Goal: Transaction & Acquisition: Purchase product/service

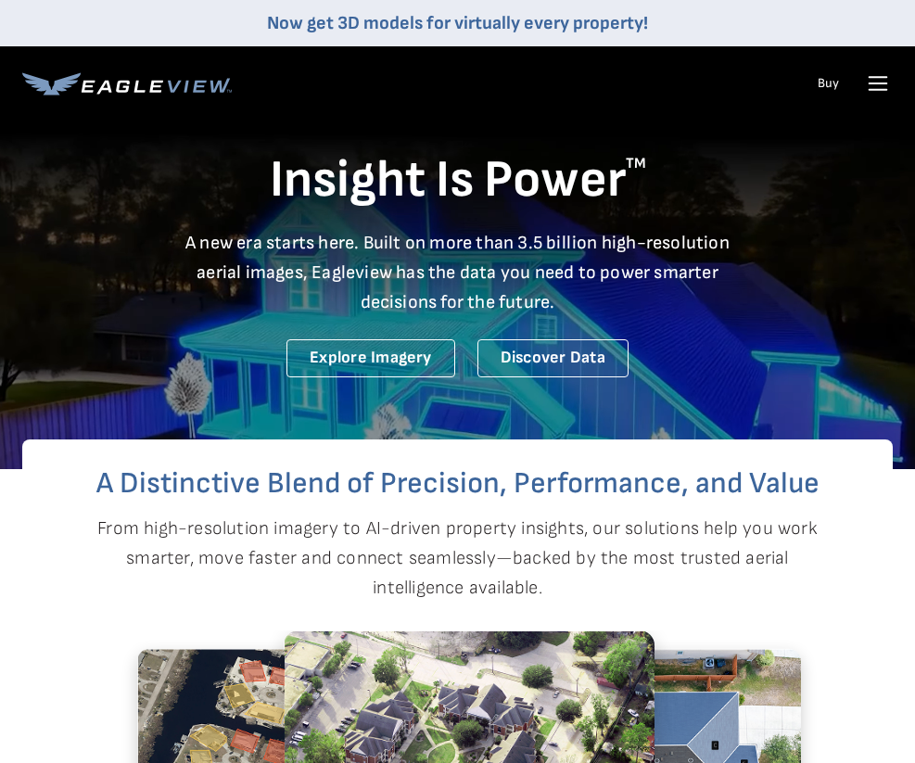
click at [831, 83] on link "Buy" at bounding box center [828, 83] width 21 height 17
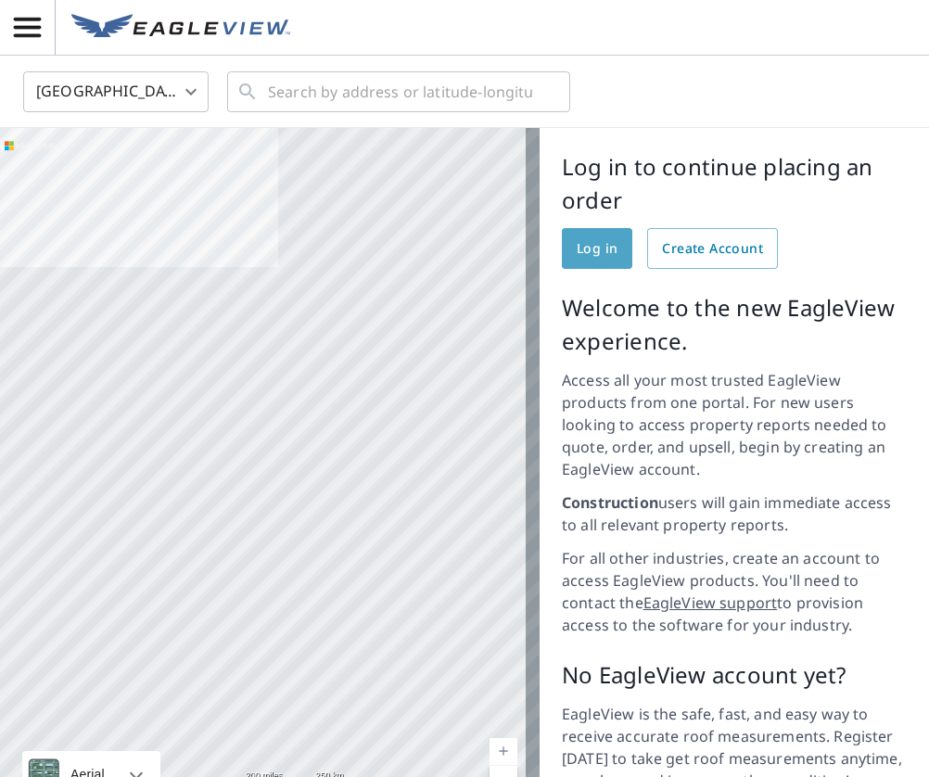
click at [584, 252] on span "Log in" at bounding box center [597, 248] width 41 height 23
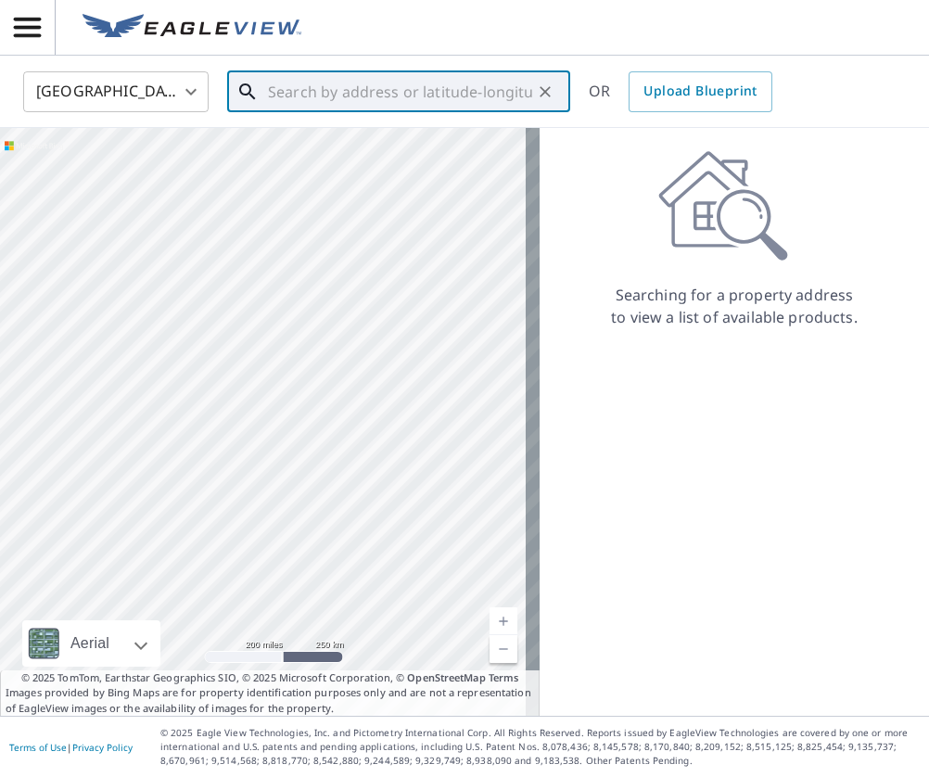
click at [280, 95] on input "text" at bounding box center [400, 92] width 264 height 52
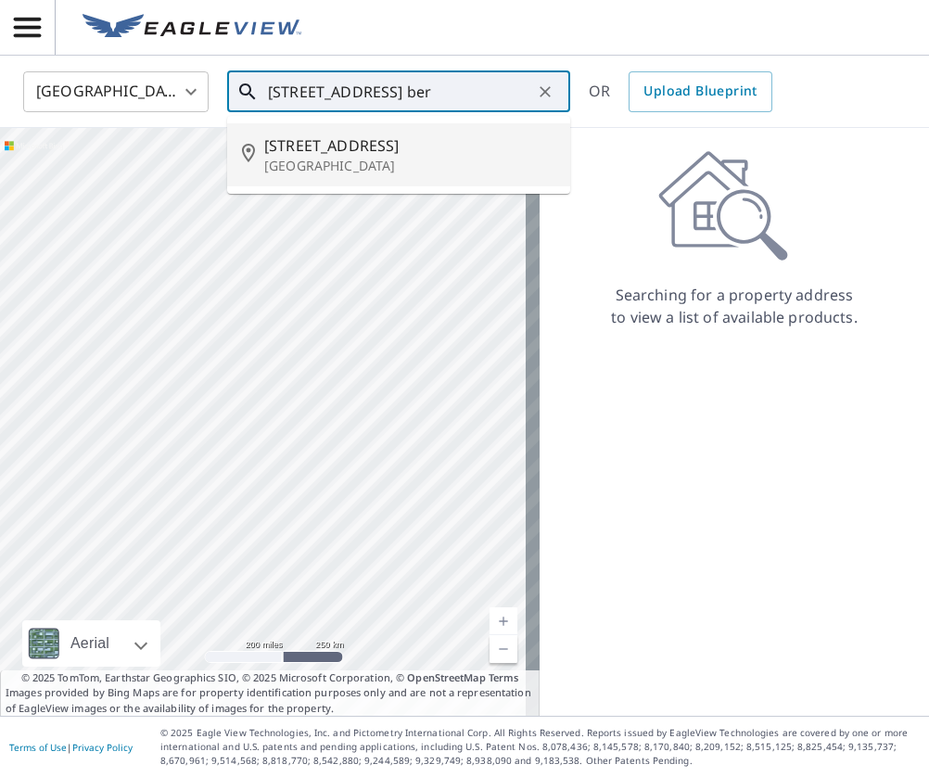
click at [315, 166] on p "[GEOGRAPHIC_DATA]" at bounding box center [409, 166] width 291 height 19
type input "[STREET_ADDRESS]"
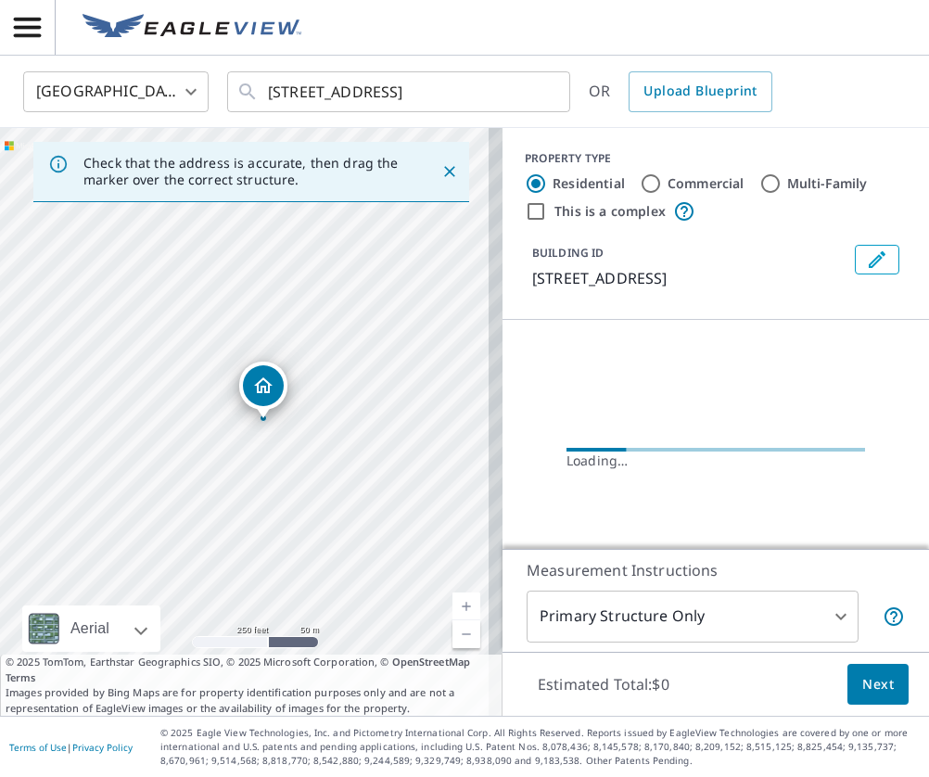
click at [452, 608] on link "Current Level 17, Zoom In" at bounding box center [466, 607] width 28 height 28
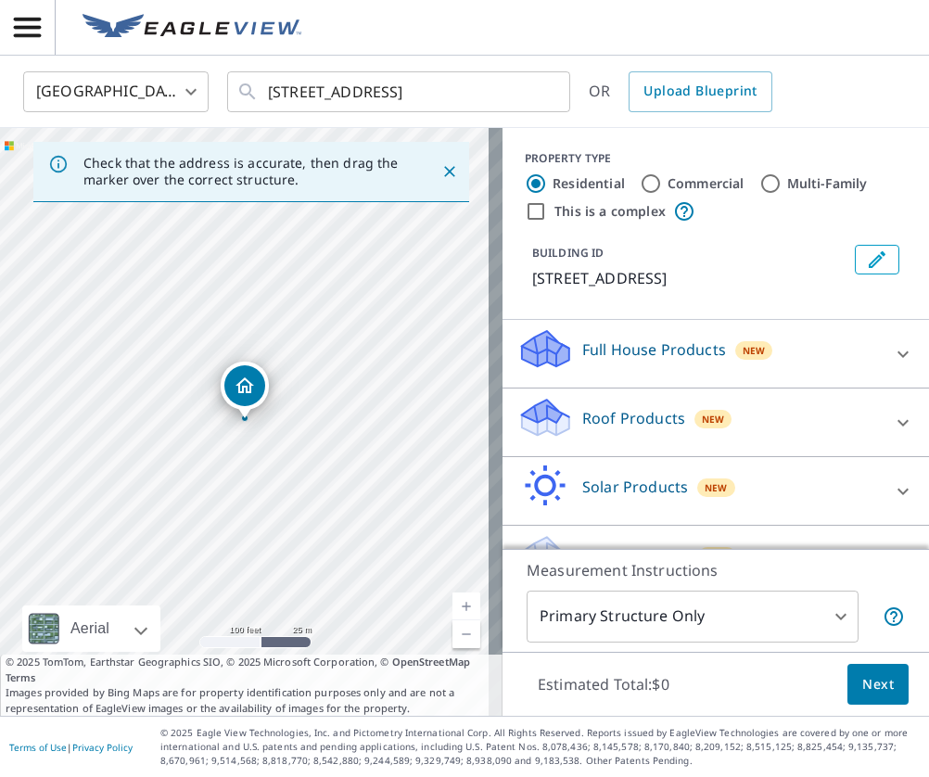
click at [452, 607] on link "Current Level 18, Zoom In" at bounding box center [466, 607] width 28 height 28
click at [452, 606] on link "Current Level 19, Zoom In" at bounding box center [466, 607] width 28 height 28
click at [452, 606] on link "Current Level 20, Zoom In Disabled" at bounding box center [466, 607] width 28 height 28
click at [898, 422] on icon at bounding box center [903, 422] width 11 height 6
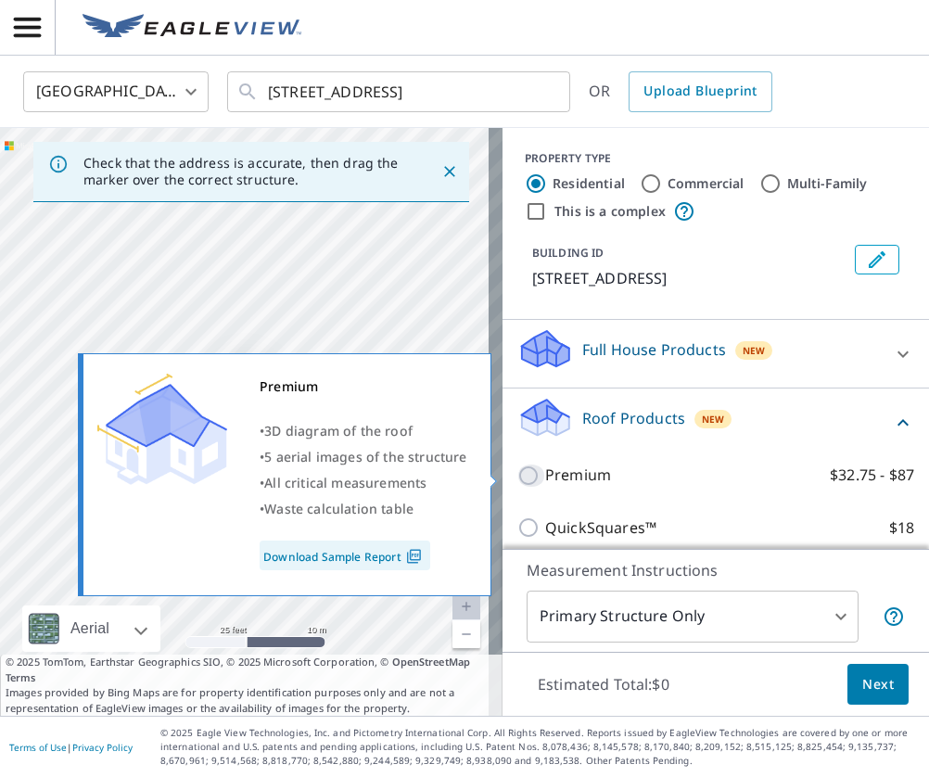
click at [517, 475] on input "Premium $32.75 - $87" at bounding box center [531, 476] width 28 height 22
checkbox input "true"
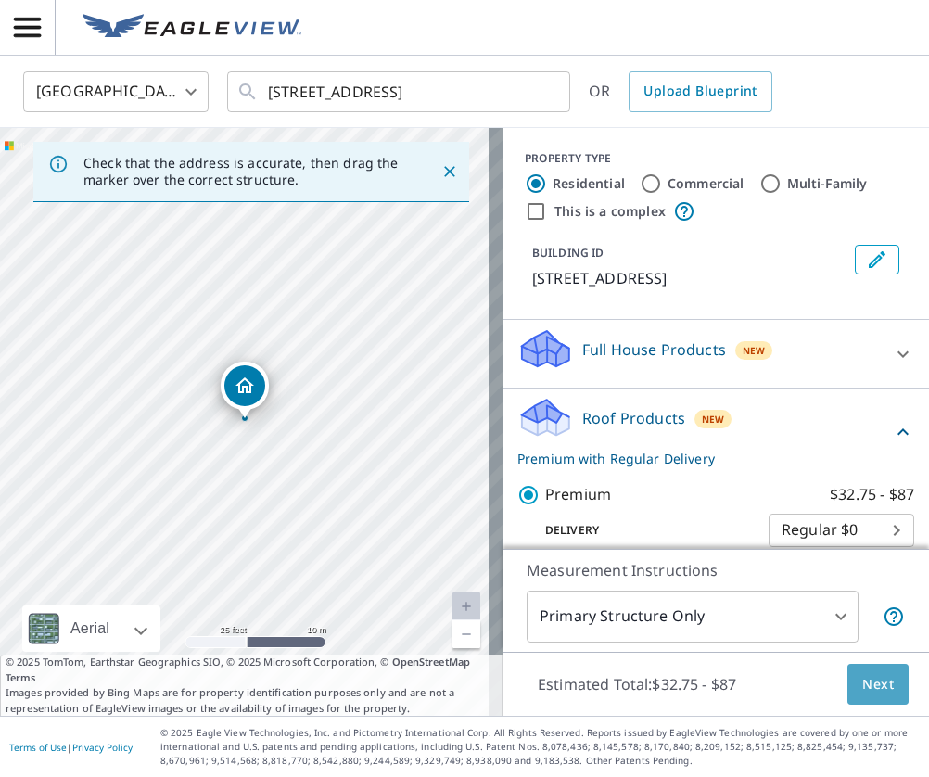
click at [863, 687] on span "Next" at bounding box center [878, 684] width 32 height 23
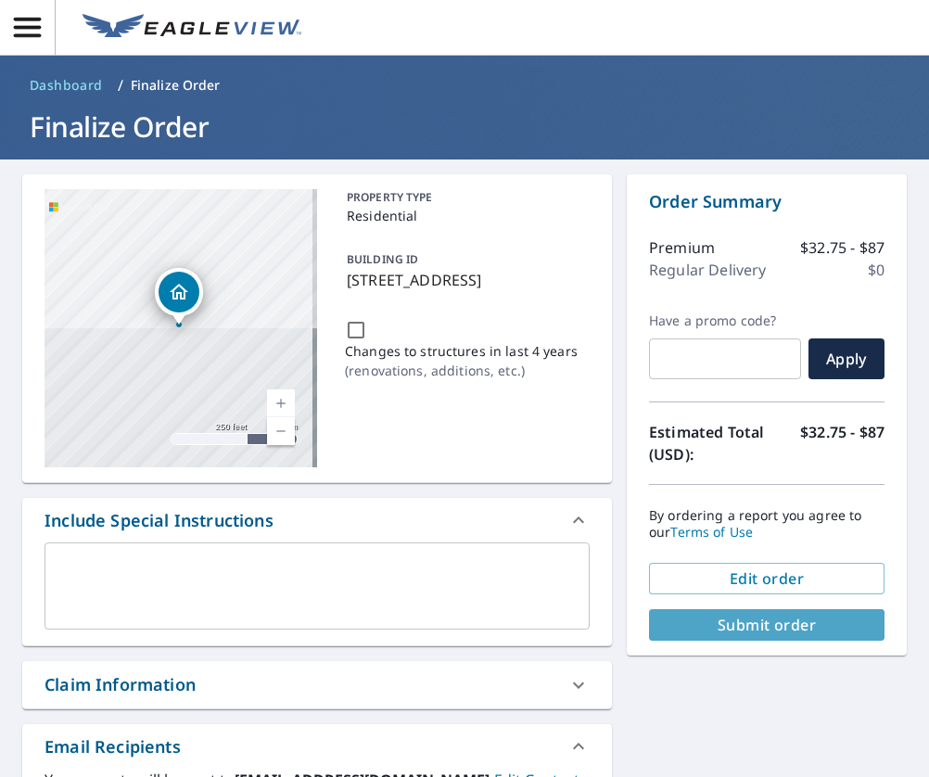
click at [775, 627] on span "Submit order" at bounding box center [767, 625] width 206 height 20
checkbox input "true"
